Goal: Find specific page/section: Find specific page/section

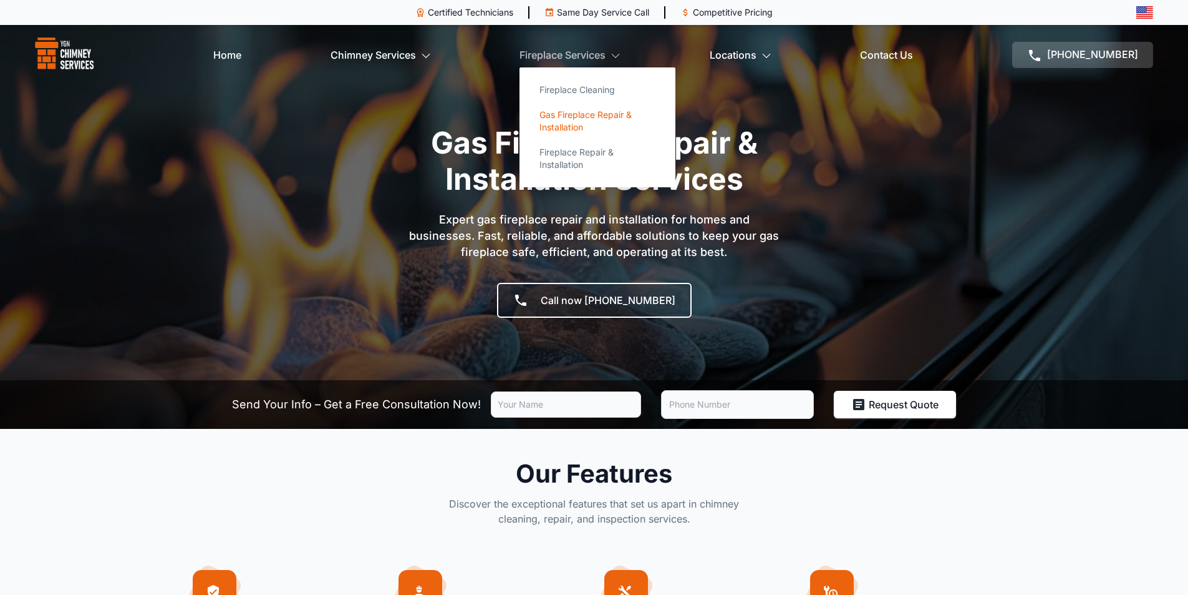
click at [586, 112] on link "Gas Fireplace Repair & Installation" at bounding box center [598, 120] width 136 height 37
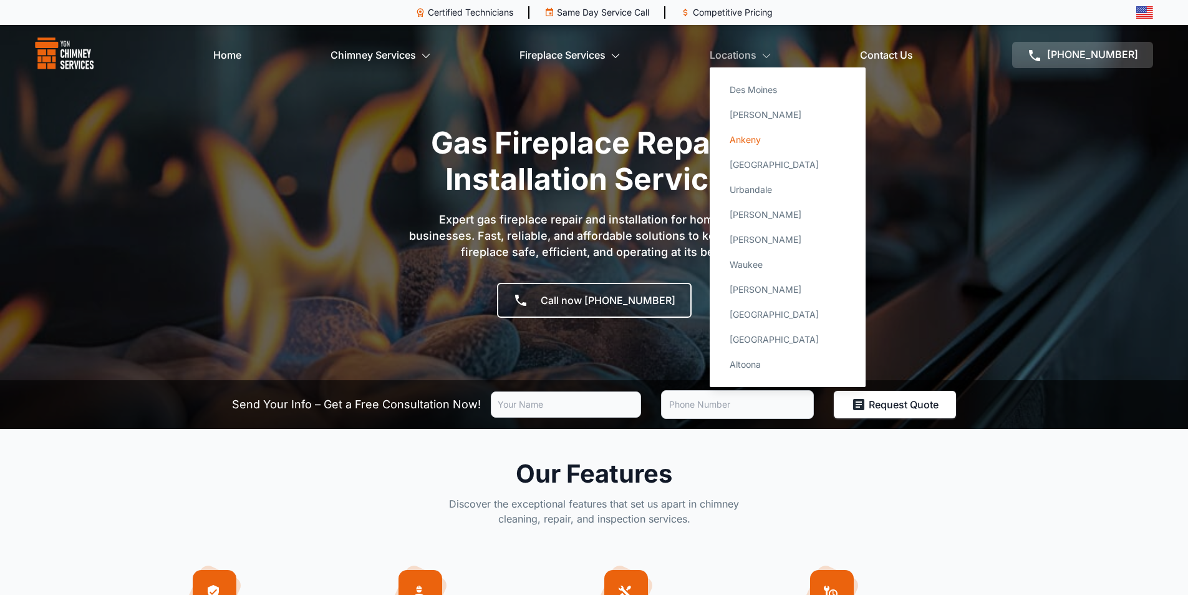
click at [755, 135] on link "Ankeny" at bounding box center [788, 139] width 136 height 25
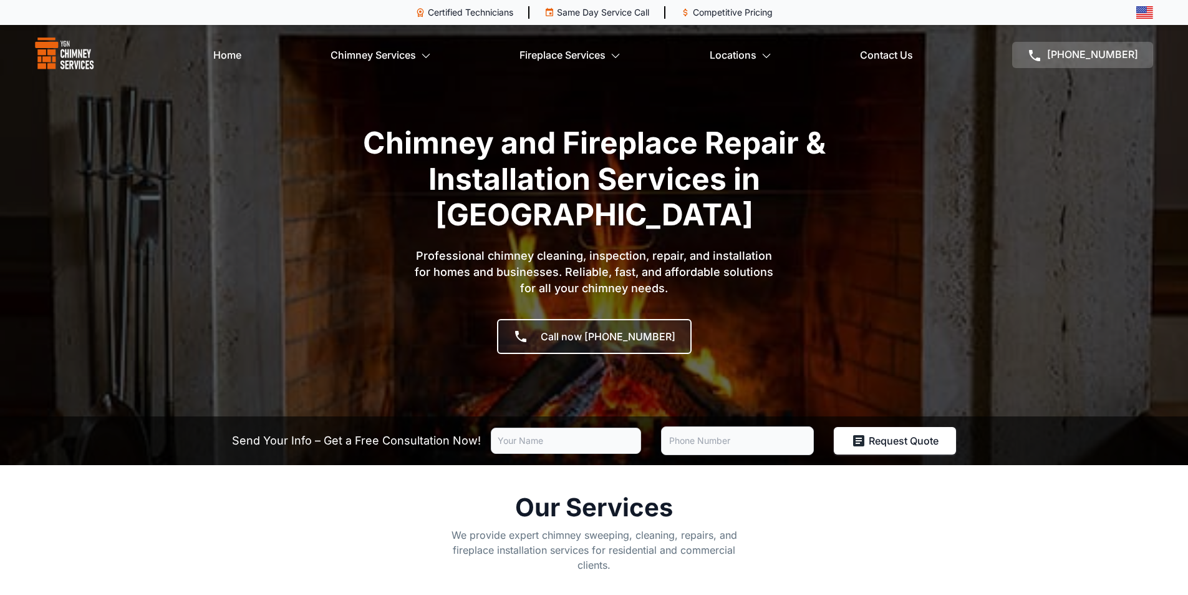
click at [640, 7] on p "Same Day Service Call" at bounding box center [603, 12] width 92 height 12
click at [620, 14] on p "Same Day Service Call" at bounding box center [603, 12] width 92 height 12
